Goal: Book appointment/travel/reservation

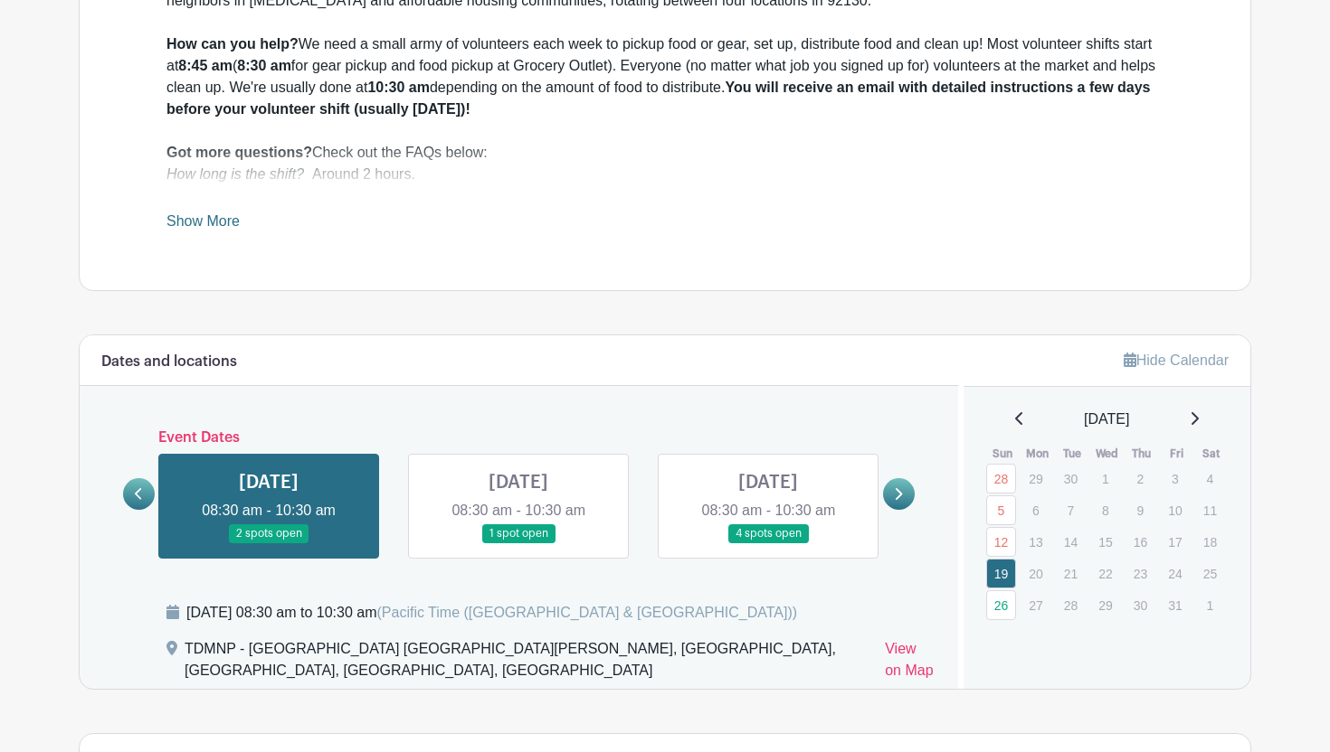
scroll to position [612, 0]
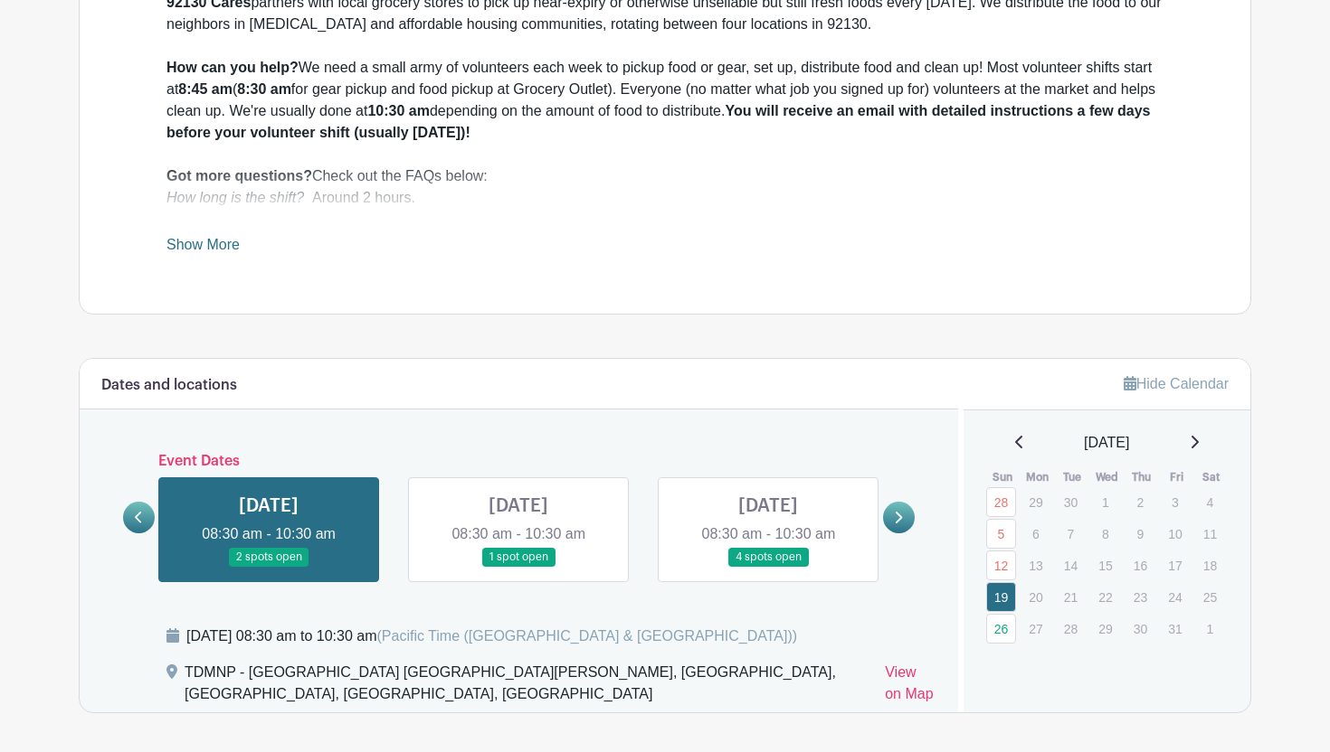
click at [518, 567] on link at bounding box center [518, 567] width 0 height 0
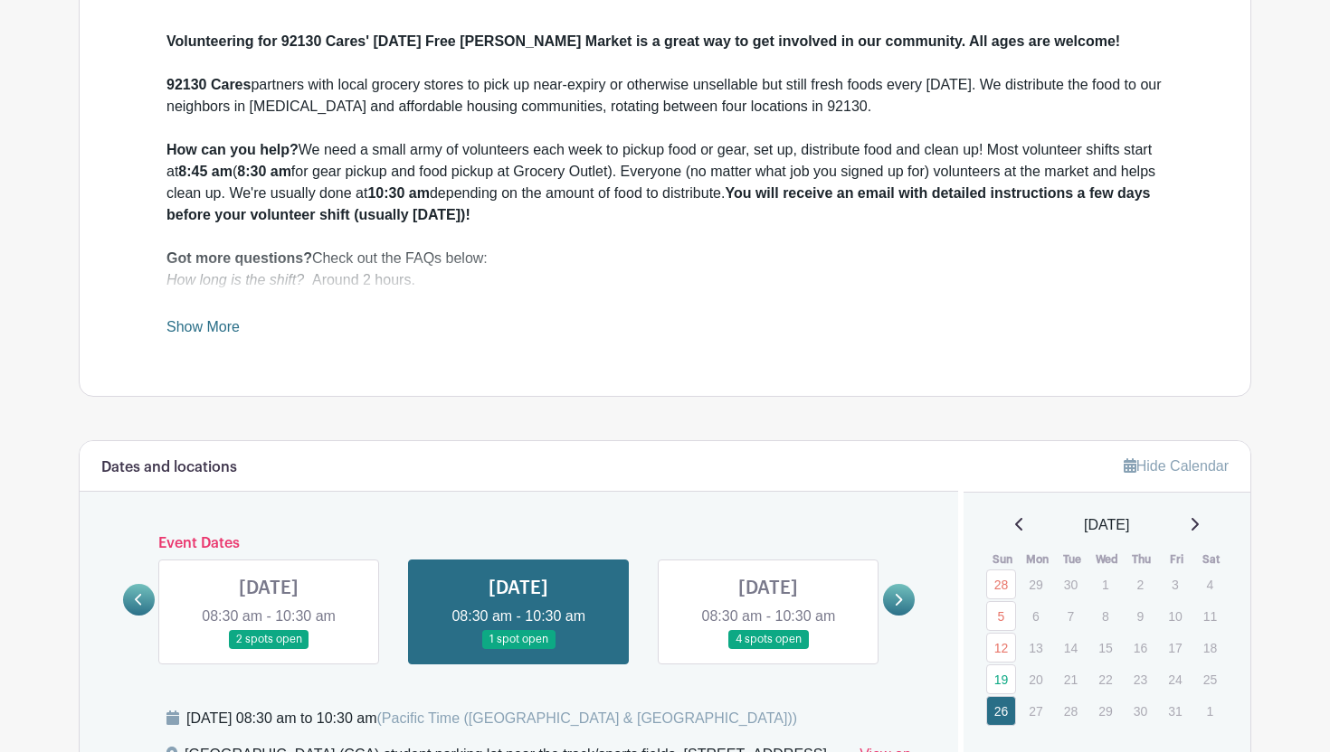
scroll to position [712, 0]
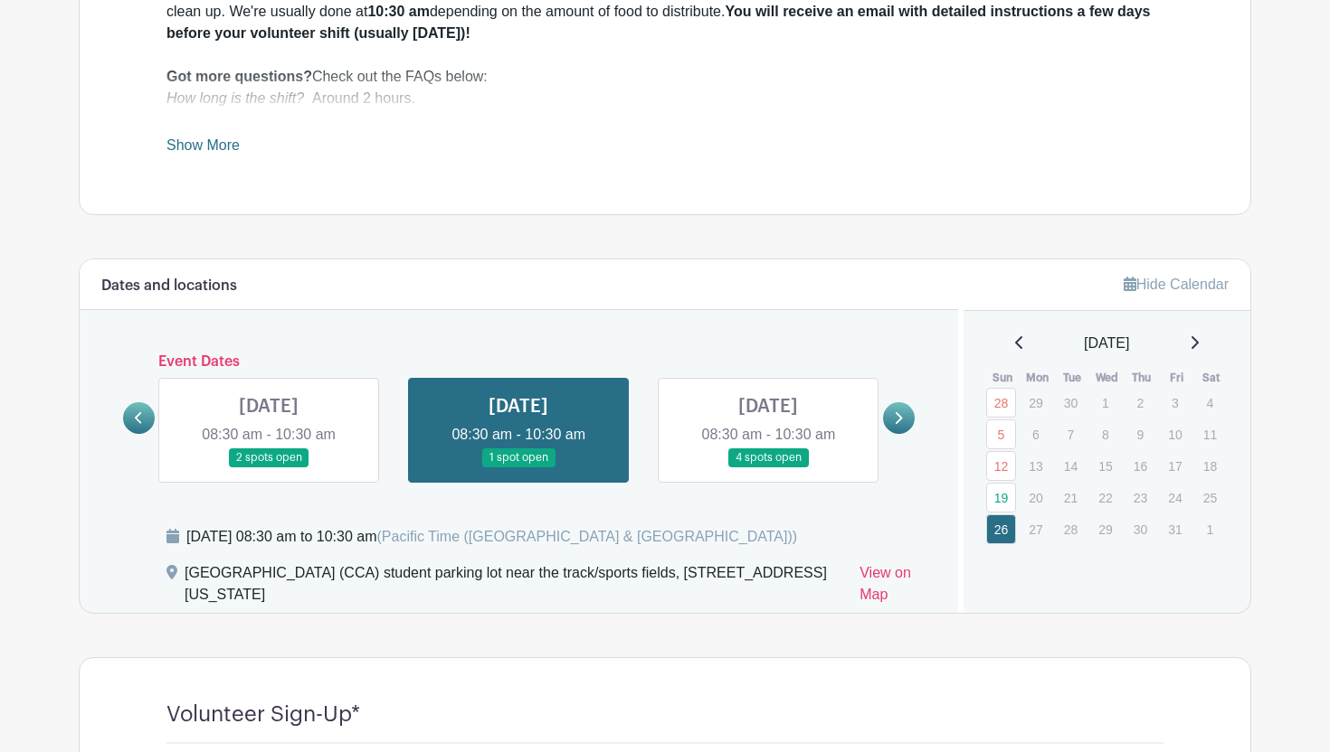
click at [768, 468] on link at bounding box center [768, 468] width 0 height 0
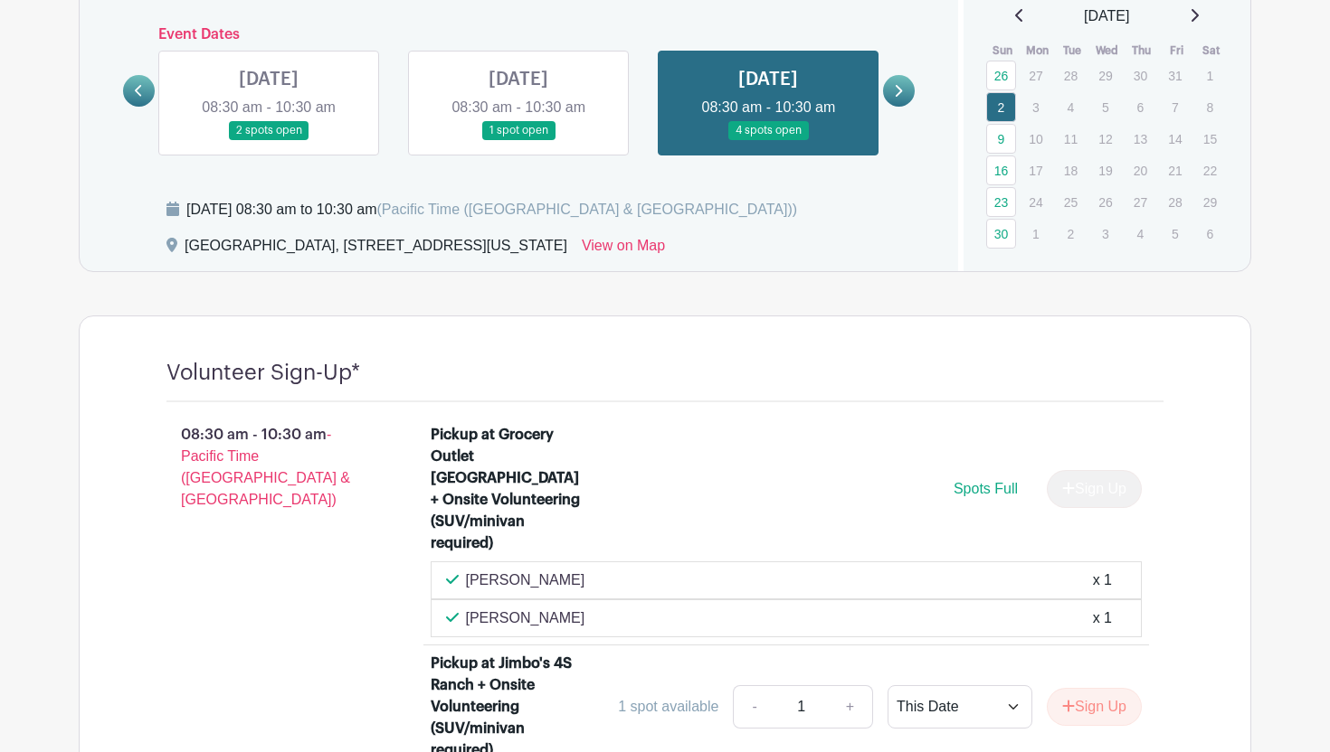
scroll to position [1040, 0]
click at [1008, 174] on link "16" at bounding box center [1001, 170] width 30 height 30
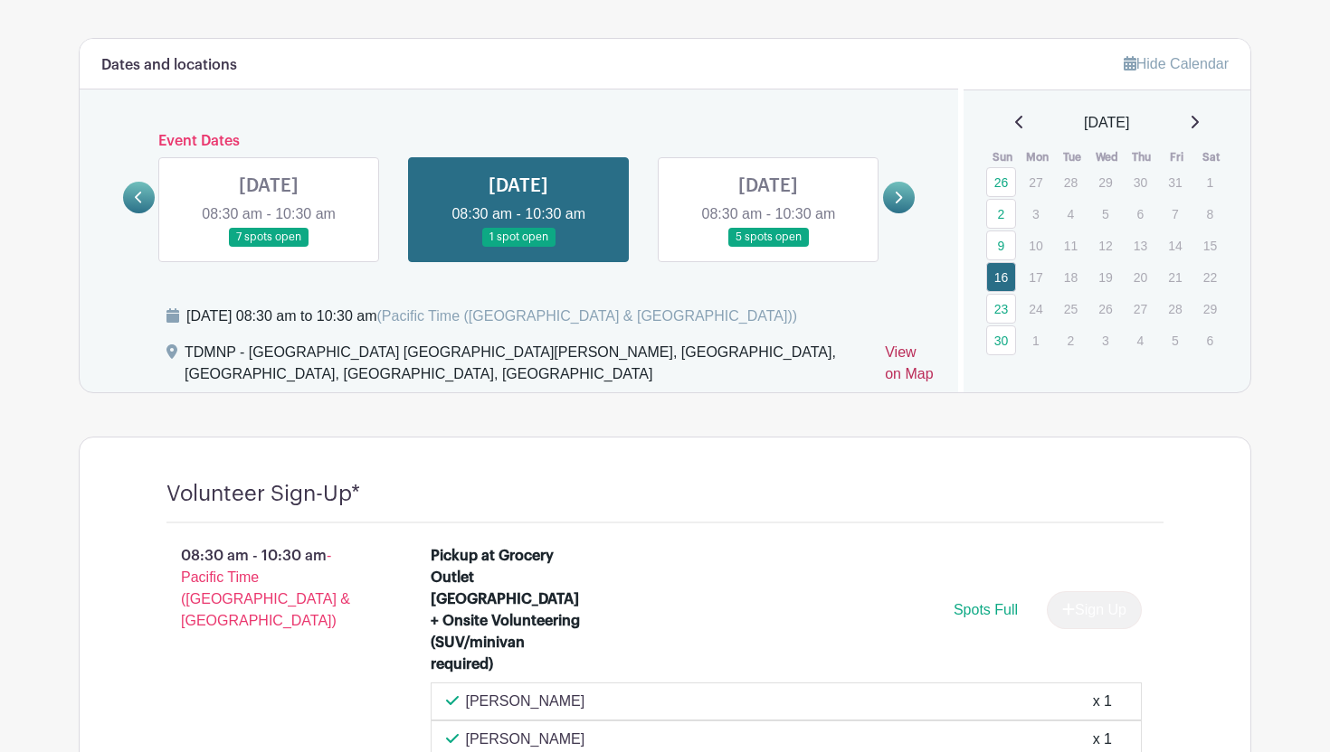
scroll to position [860, 0]
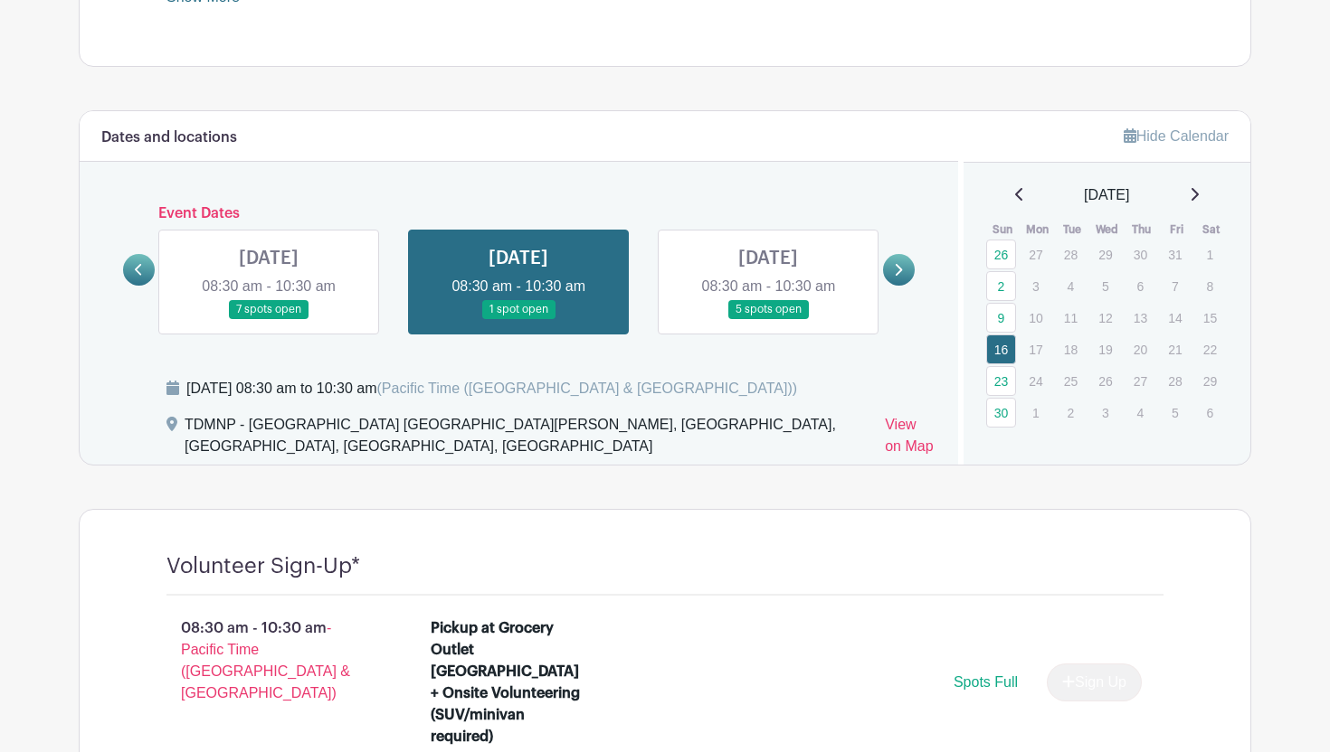
click at [145, 271] on link at bounding box center [139, 270] width 32 height 32
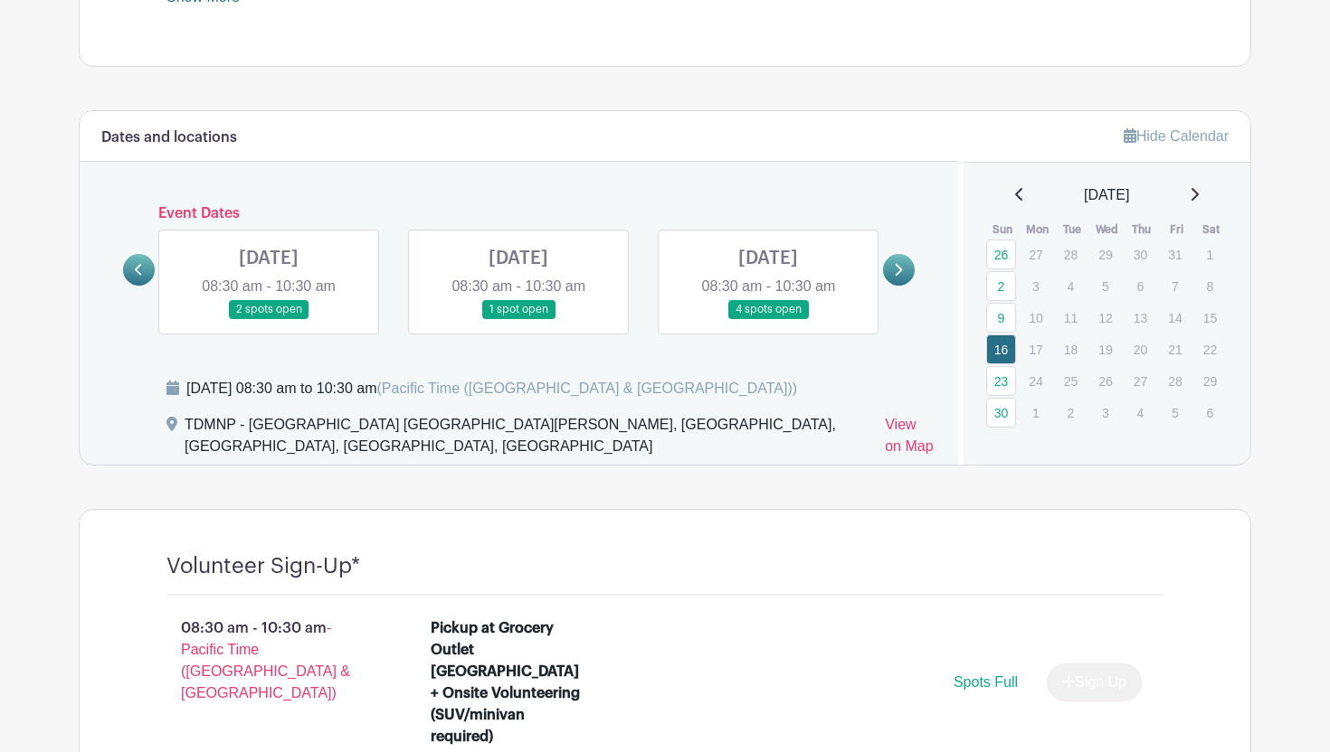
click at [269, 319] on link at bounding box center [269, 319] width 0 height 0
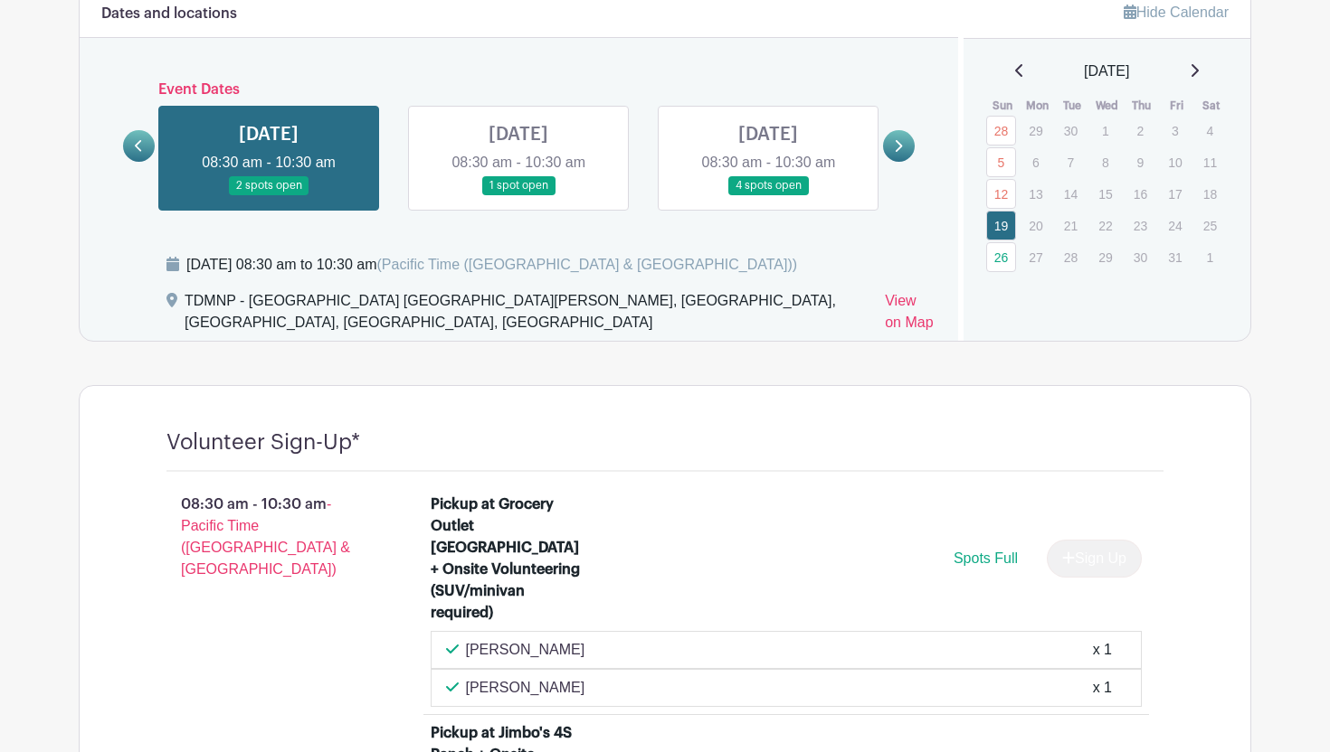
scroll to position [985, 0]
